Goal: Transaction & Acquisition: Purchase product/service

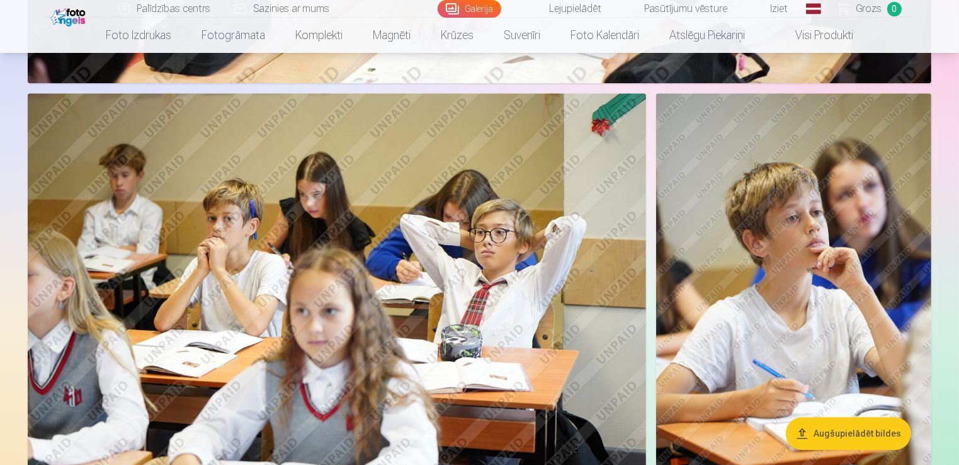
scroll to position [3156, 0]
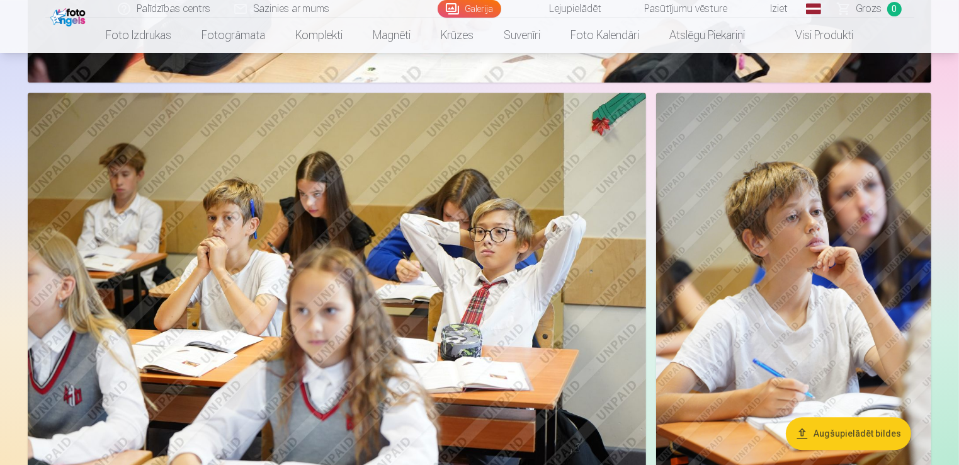
drag, startPoint x: 959, startPoint y: 157, endPoint x: 962, endPoint y: 172, distance: 15.0
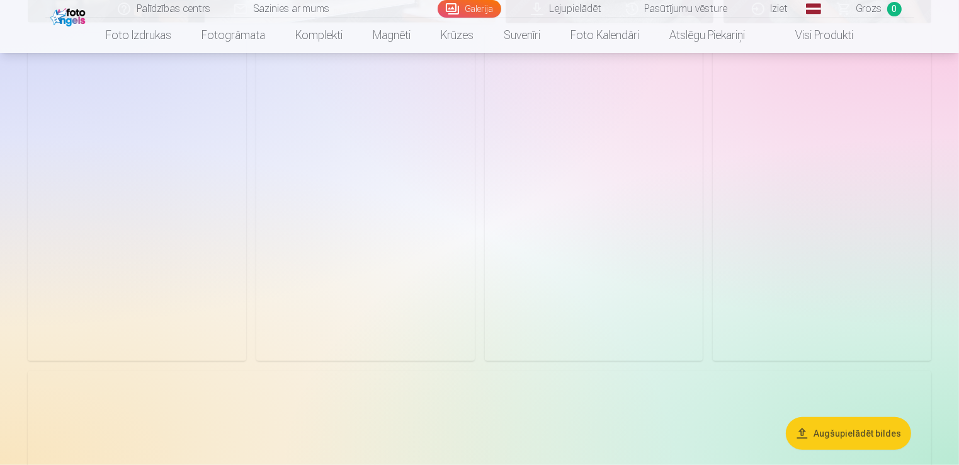
scroll to position [1018, 0]
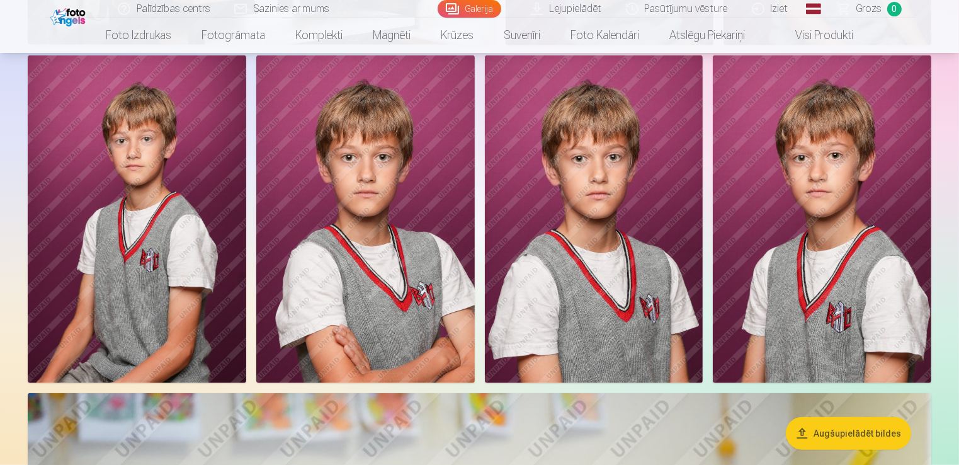
click at [839, 185] on img at bounding box center [822, 218] width 219 height 327
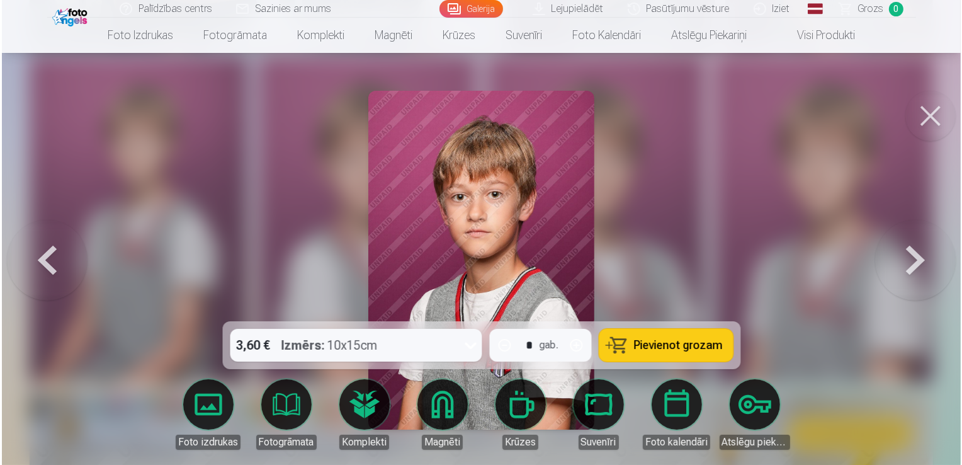
scroll to position [1020, 0]
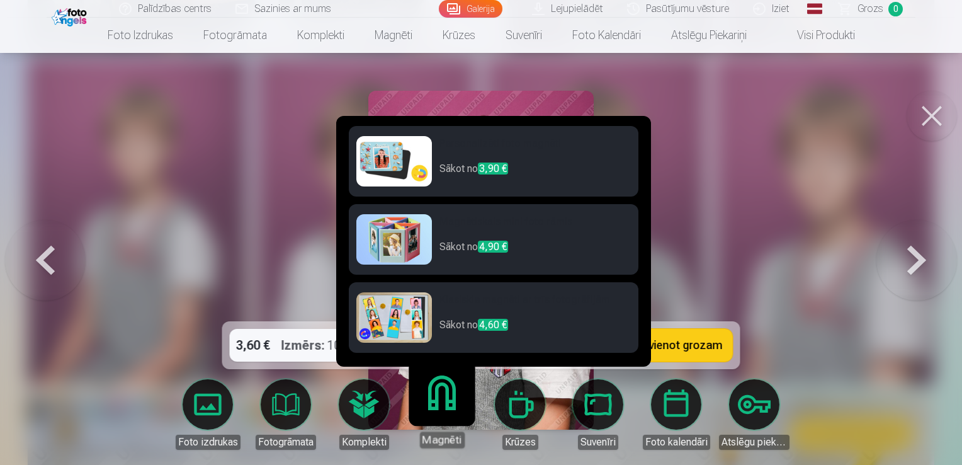
click at [532, 170] on p "Sākot no 3,90 €" at bounding box center [535, 173] width 191 height 25
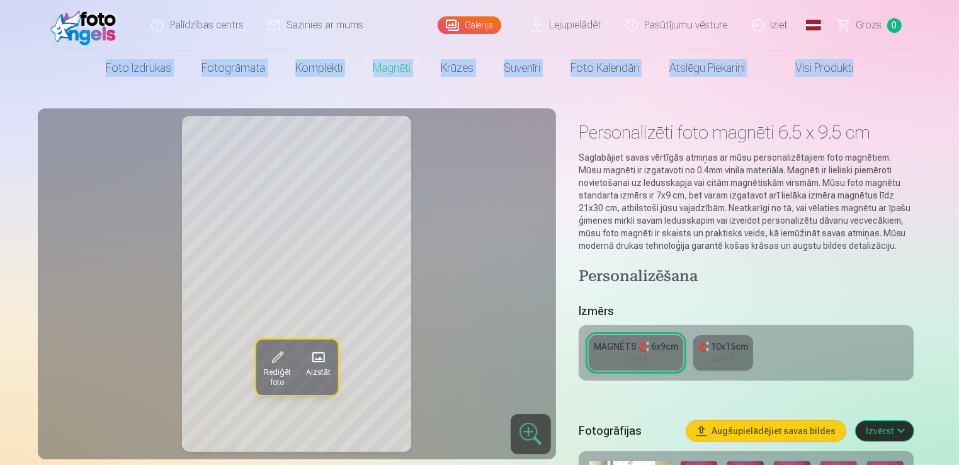
drag, startPoint x: 957, startPoint y: 24, endPoint x: 959, endPoint y: 32, distance: 8.4
click at [959, 32] on html "Palīdzības centrs Sazinies ar mums Galerija Lejupielādēt Pasūtījumu vēsture Izi…" at bounding box center [479, 232] width 959 height 465
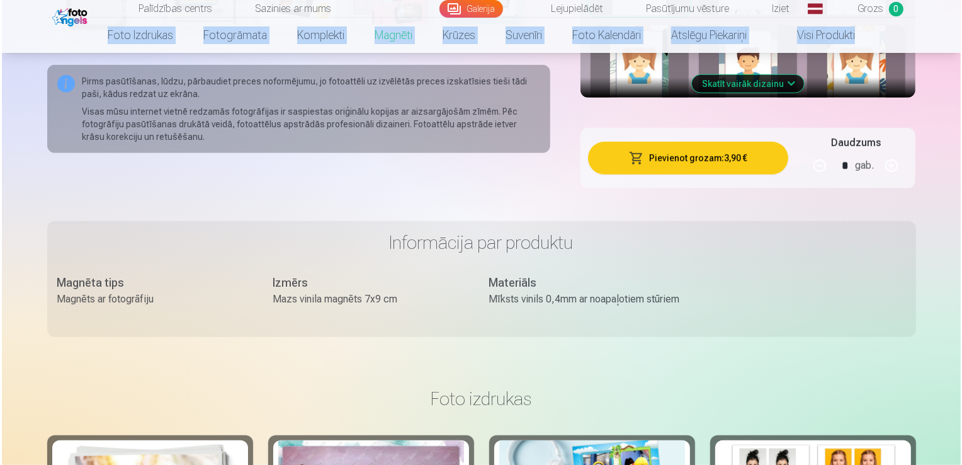
scroll to position [883, 0]
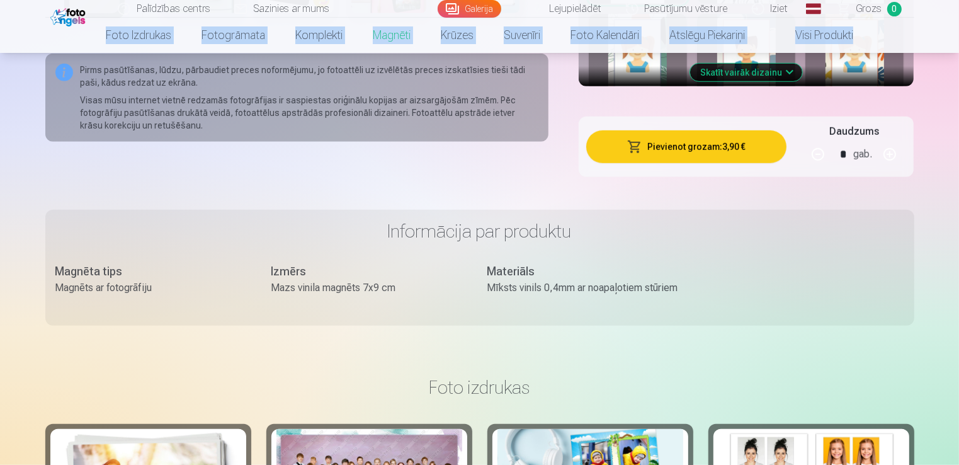
click at [690, 145] on button "Pievienot grozam : 3,90 €" at bounding box center [686, 146] width 201 height 33
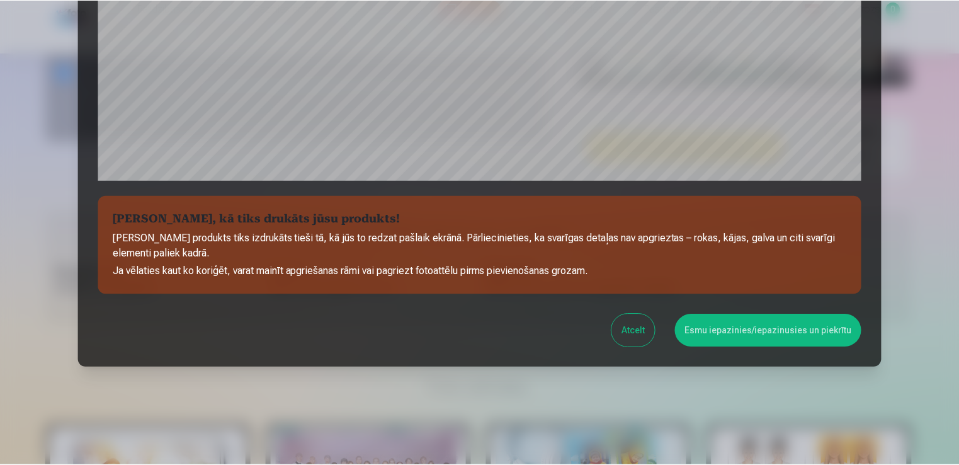
scroll to position [441, 0]
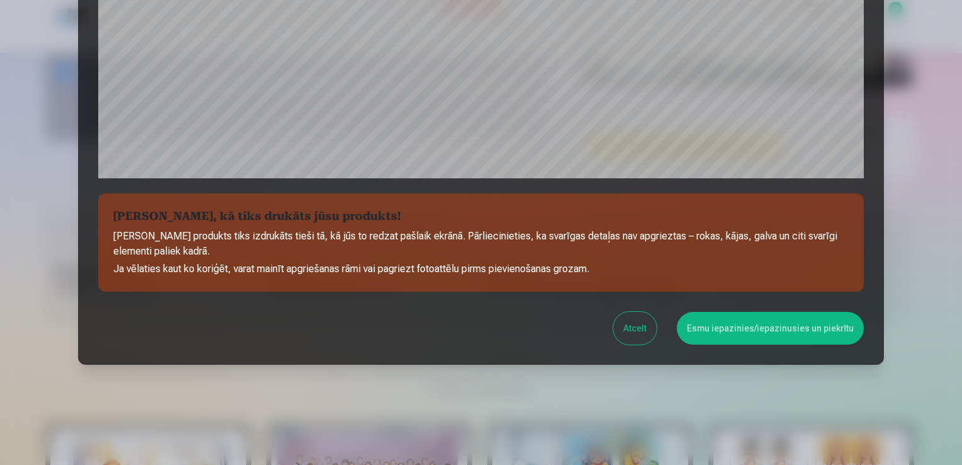
click at [761, 329] on button "Esmu iepazinies/iepazinusies un piekrītu" at bounding box center [770, 328] width 187 height 33
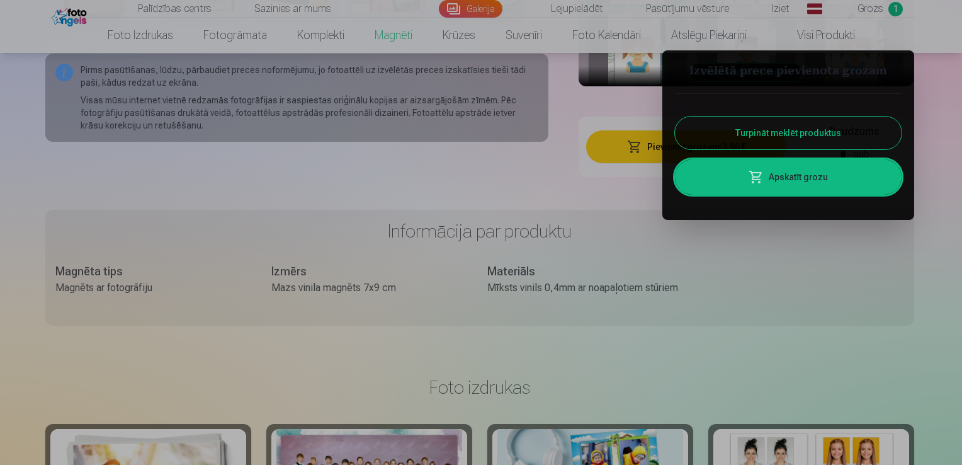
click at [753, 260] on div at bounding box center [481, 232] width 962 height 465
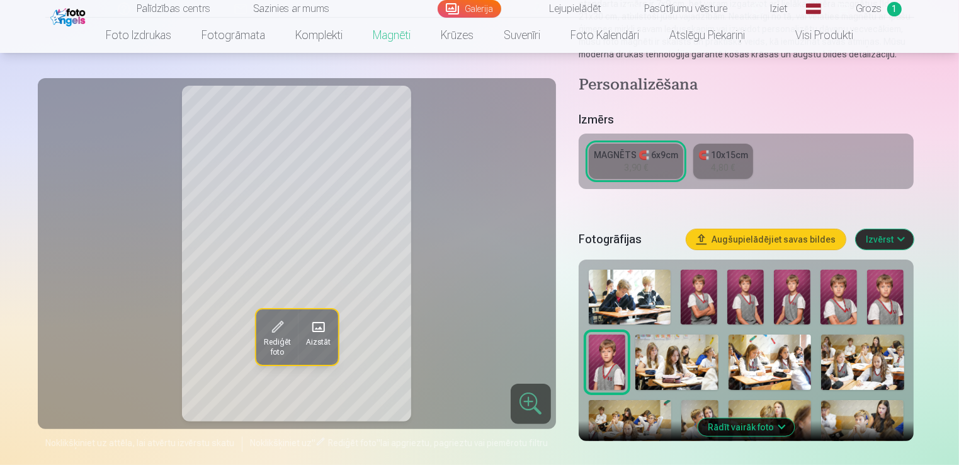
scroll to position [185, 0]
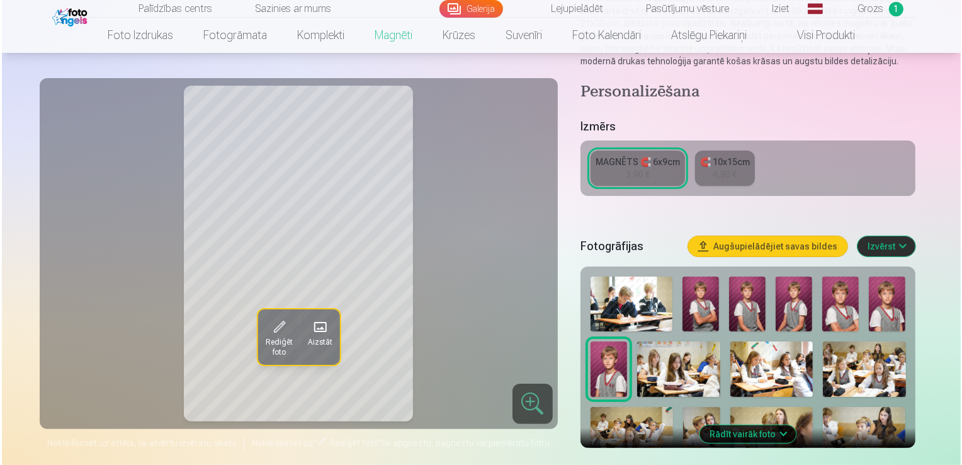
scroll to position [1020, 0]
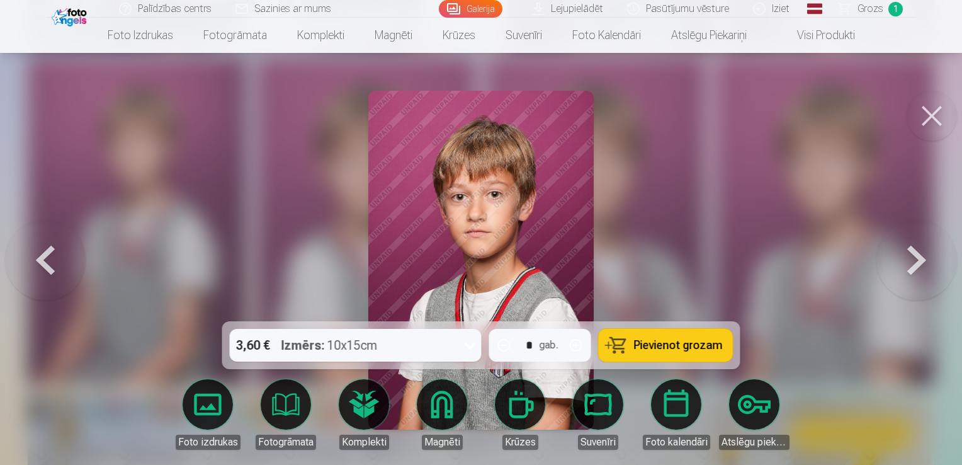
click at [923, 124] on button at bounding box center [932, 116] width 50 height 50
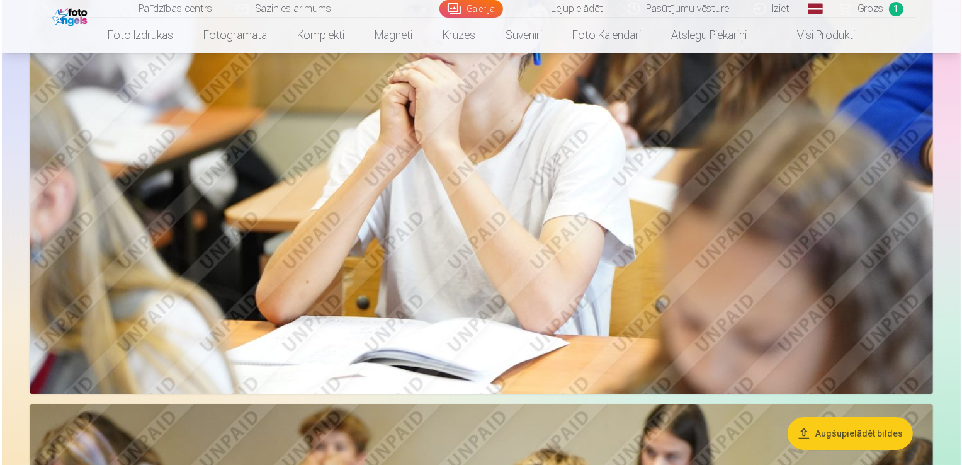
scroll to position [4295, 0]
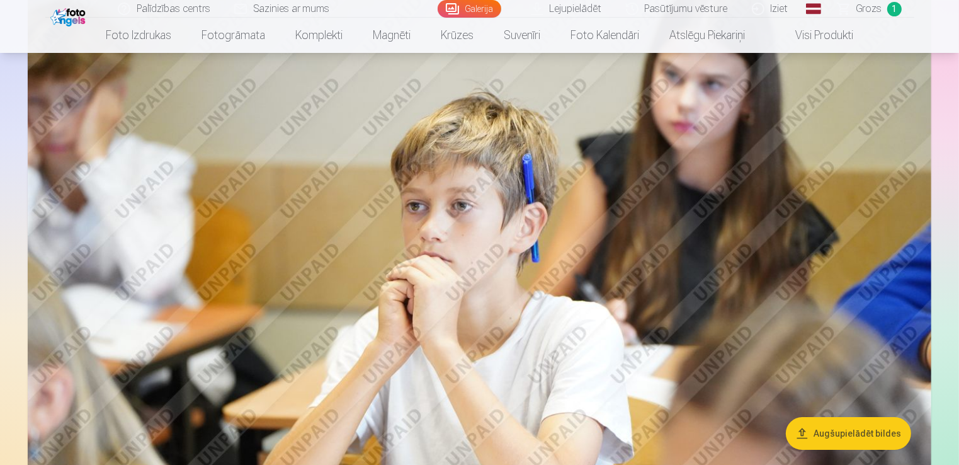
click at [666, 219] on img at bounding box center [480, 290] width 904 height 602
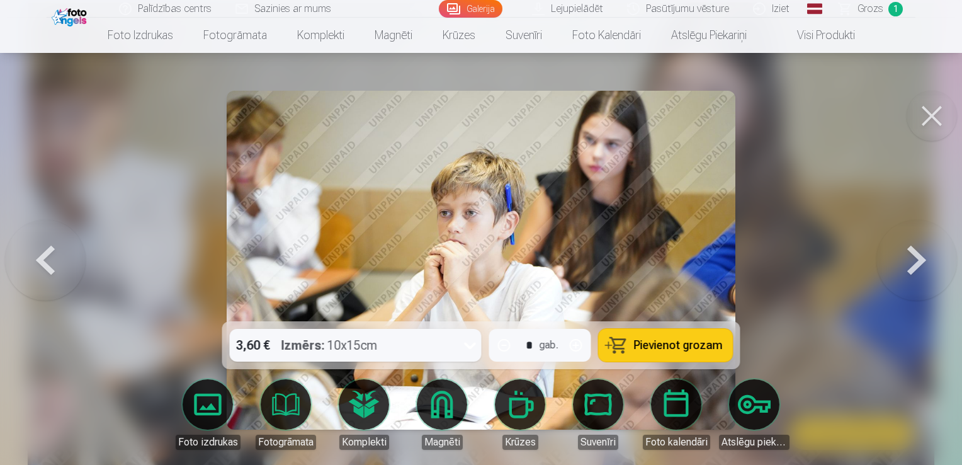
click at [661, 341] on span "Pievienot grozam" at bounding box center [678, 344] width 89 height 11
click at [933, 112] on button at bounding box center [932, 116] width 50 height 50
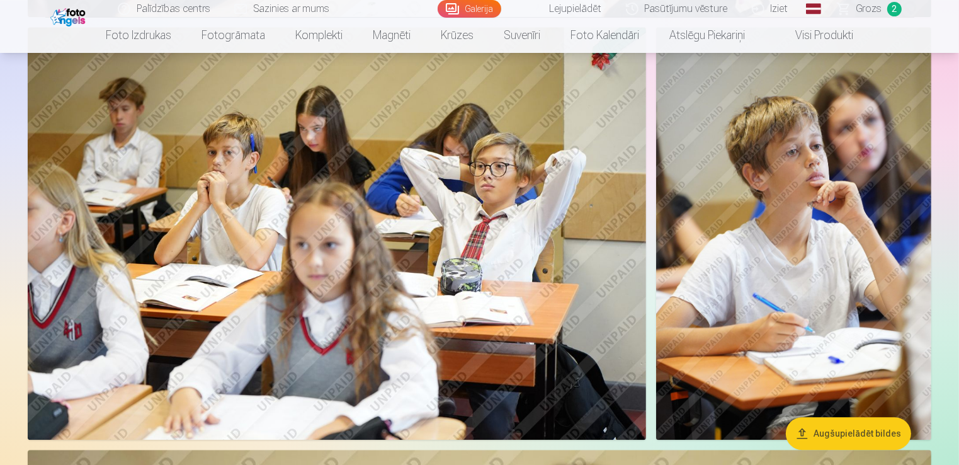
scroll to position [3232, 0]
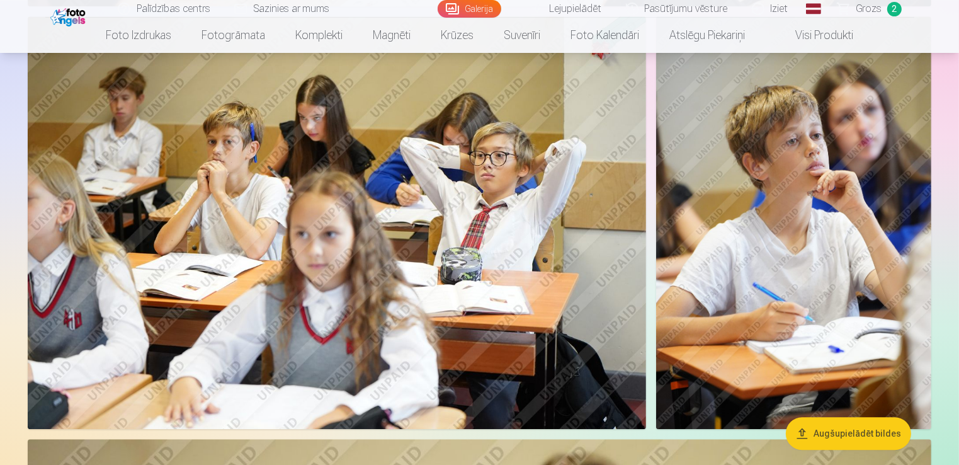
click at [243, 230] on img at bounding box center [337, 222] width 618 height 413
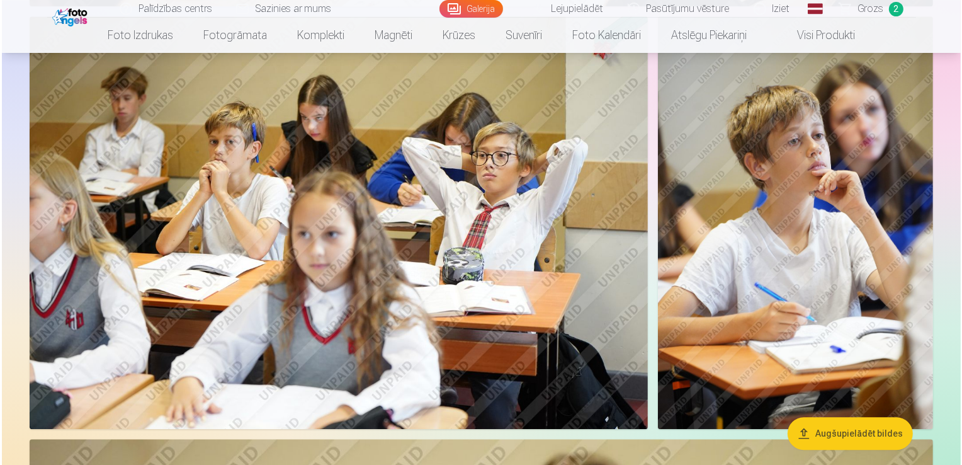
scroll to position [3240, 0]
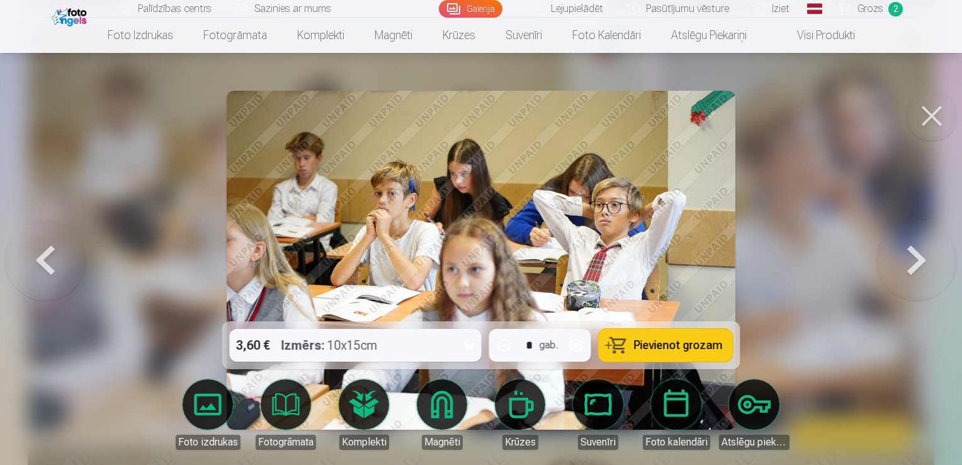
click at [705, 341] on span "Pievienot grozam" at bounding box center [678, 344] width 89 height 11
click at [871, 8] on span "Grozs" at bounding box center [871, 8] width 26 height 15
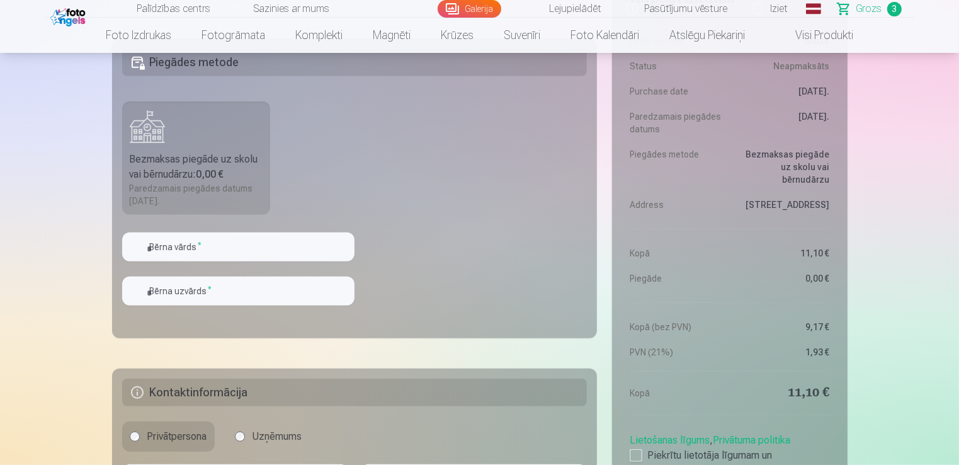
scroll to position [720, 0]
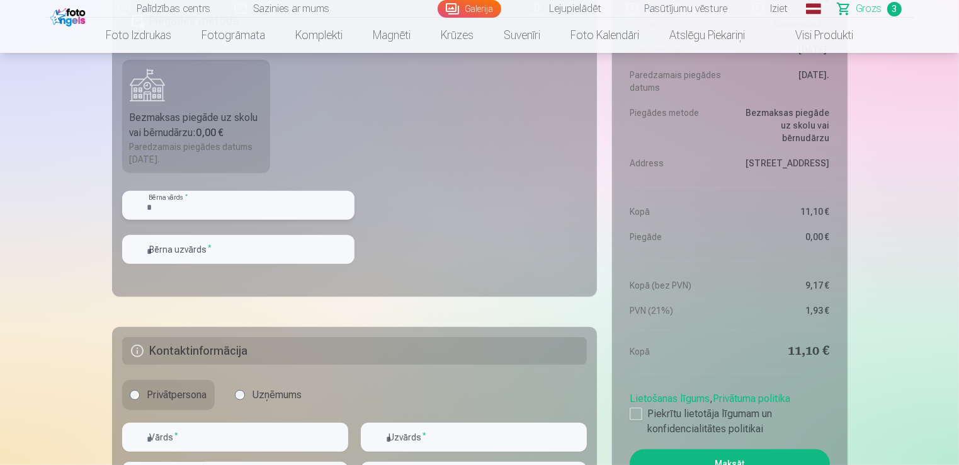
click at [173, 207] on input "text" at bounding box center [238, 205] width 232 height 29
type input "*********"
click at [165, 249] on input "text" at bounding box center [238, 249] width 232 height 29
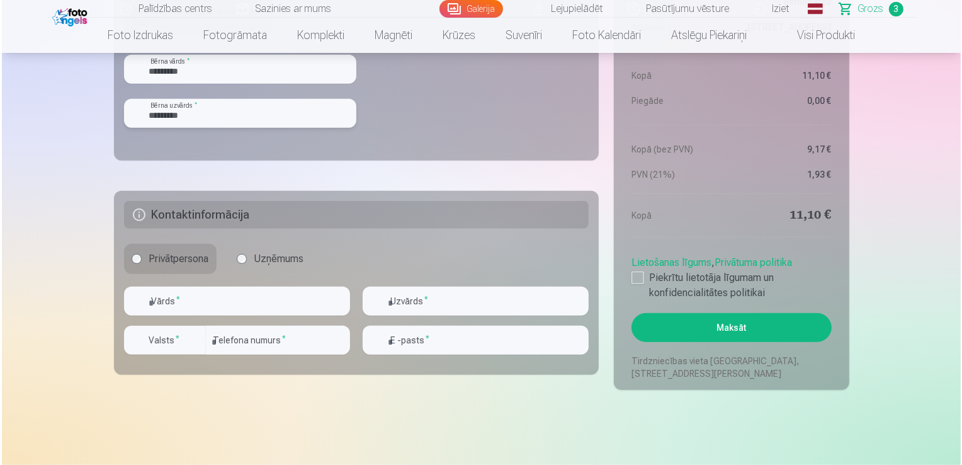
scroll to position [969, 0]
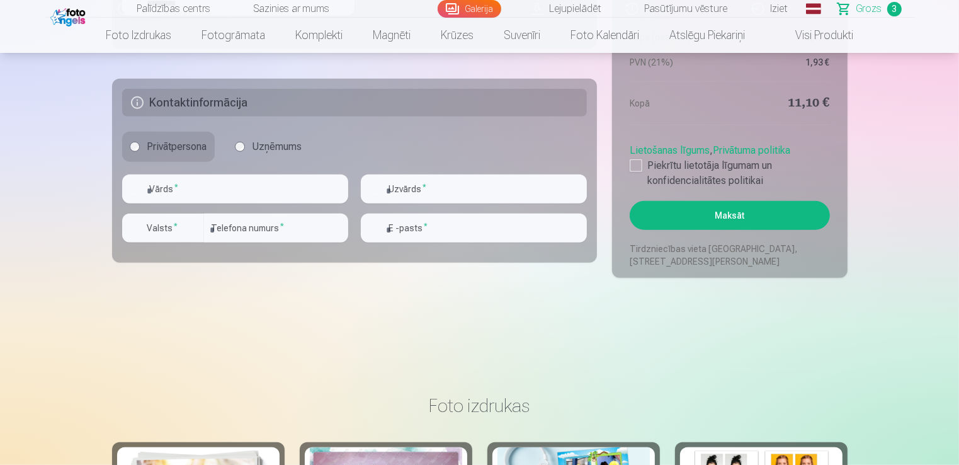
type input "*********"
click at [162, 188] on input "text" at bounding box center [235, 188] width 226 height 29
type input "*****"
click at [397, 181] on input "text" at bounding box center [474, 188] width 226 height 29
type input "*********"
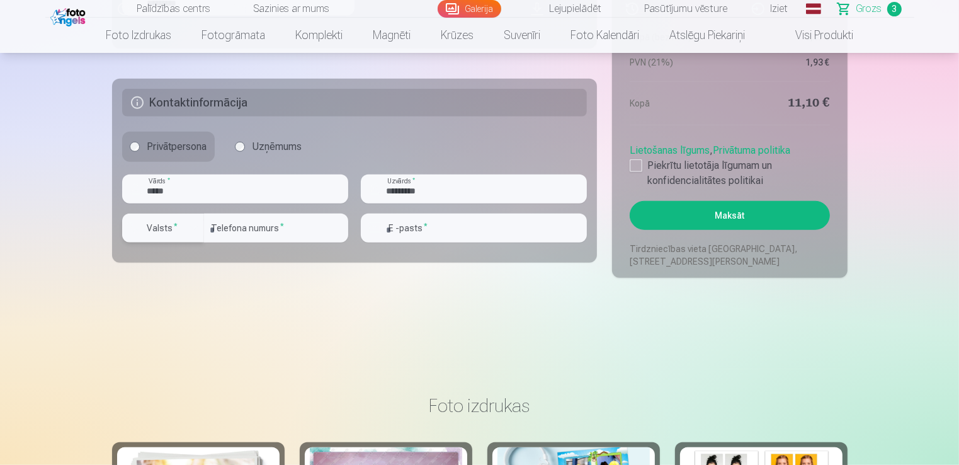
click at [194, 230] on div "button" at bounding box center [193, 227] width 15 height 15
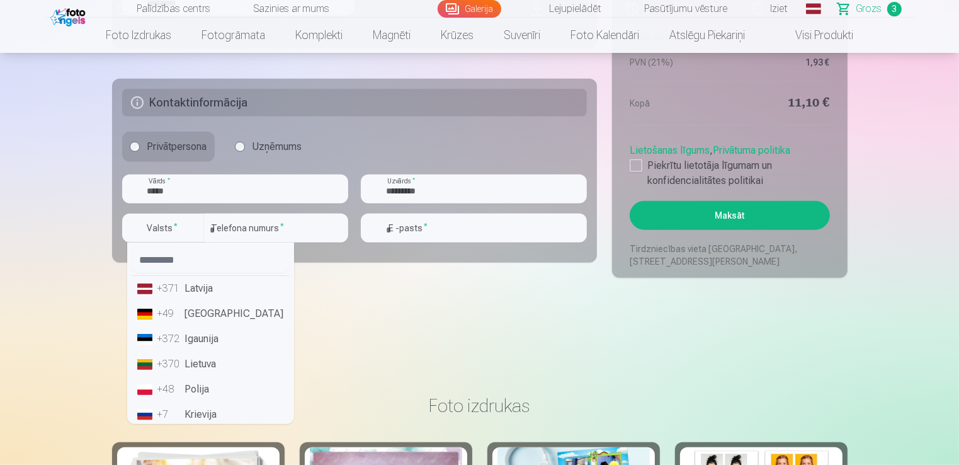
click at [203, 295] on li "+371 Latvija" at bounding box center [210, 288] width 157 height 25
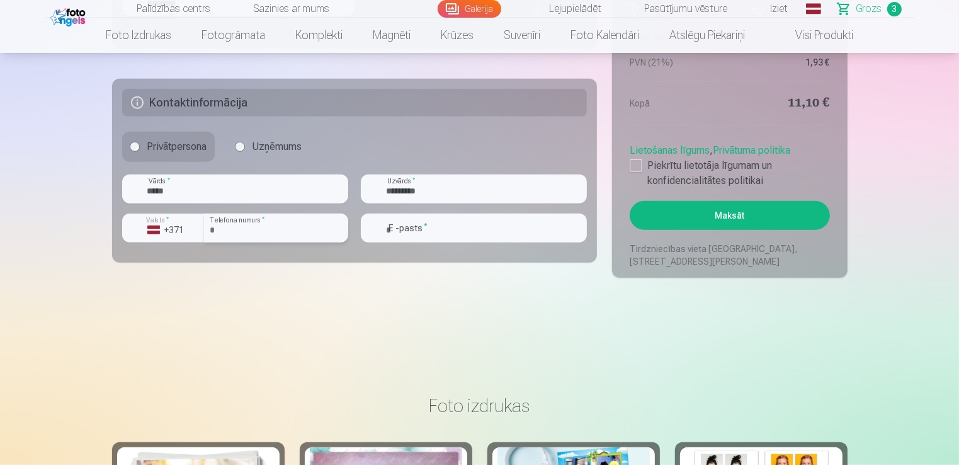
click at [241, 228] on input "number" at bounding box center [276, 227] width 144 height 29
type input "********"
type input "**********"
type input "********"
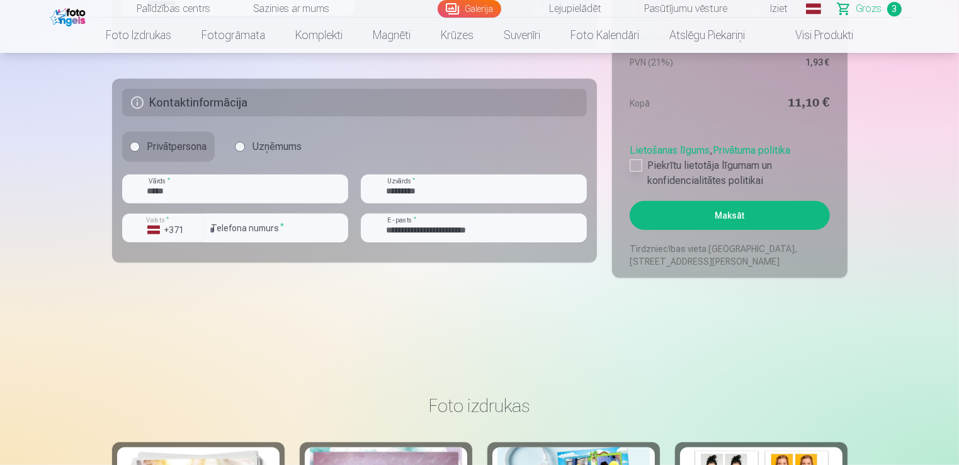
click at [633, 162] on div at bounding box center [636, 165] width 13 height 13
click at [727, 221] on button "Maksāt" at bounding box center [730, 215] width 200 height 29
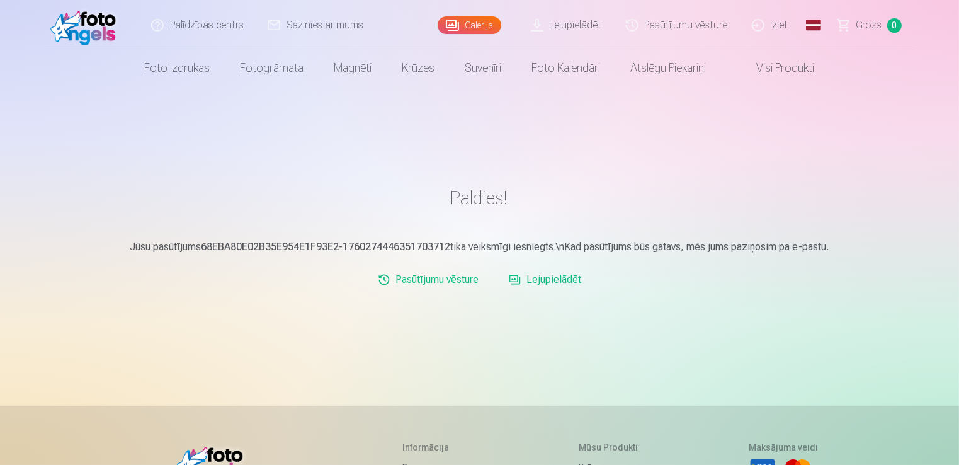
click at [687, 25] on link "Pasūtījumu vēsture" at bounding box center [678, 25] width 126 height 50
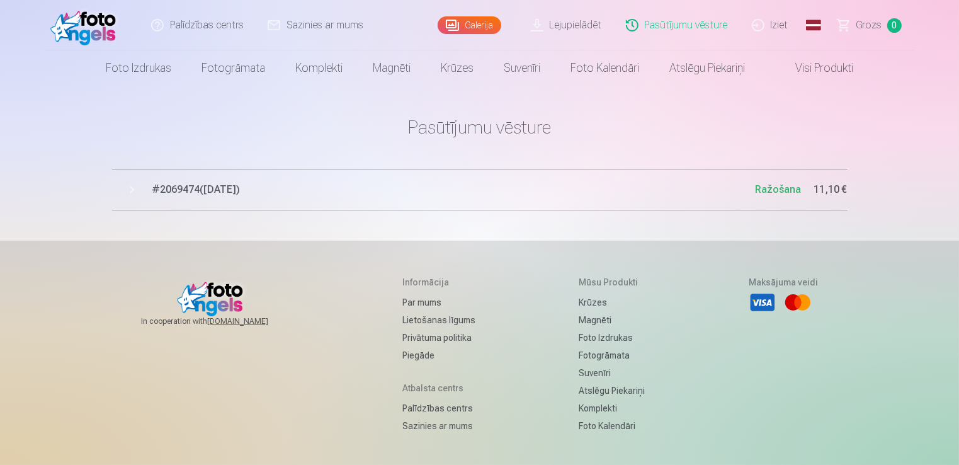
drag, startPoint x: 954, startPoint y: 94, endPoint x: 955, endPoint y: 125, distance: 30.3
click at [955, 125] on div "Palīdzības centrs Sazinies ar mums Galerija Lejupielādēt Pasūtījumu vēsture Izi…" at bounding box center [479, 293] width 959 height 587
click at [777, 22] on link "Iziet" at bounding box center [771, 25] width 60 height 50
